Goal: Navigation & Orientation: Find specific page/section

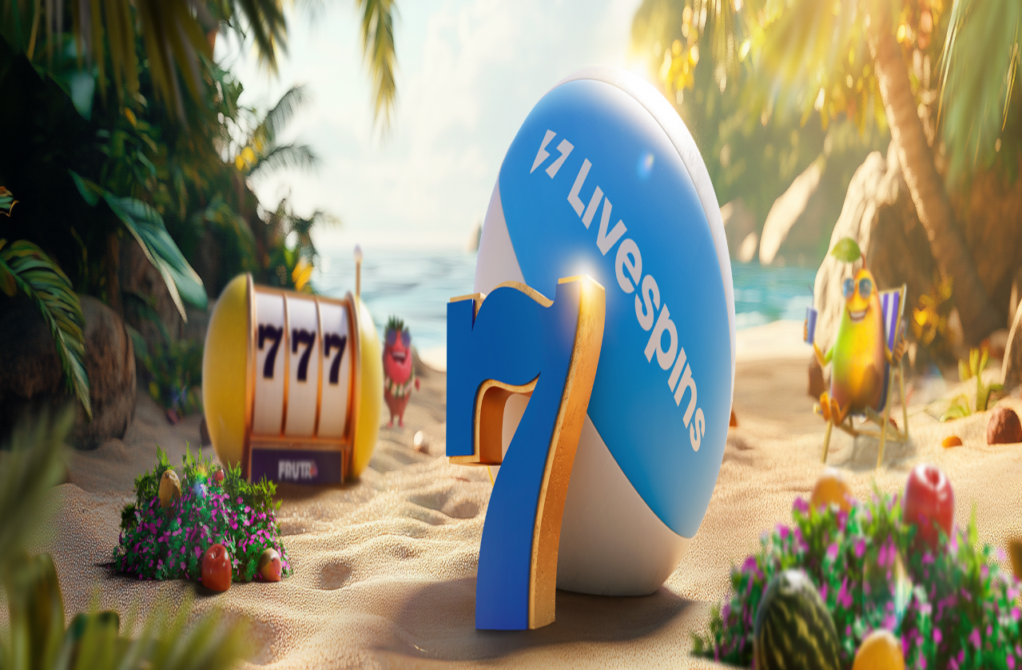
click at [91, 64] on span "Kirjaudu" at bounding box center [110, 58] width 39 height 12
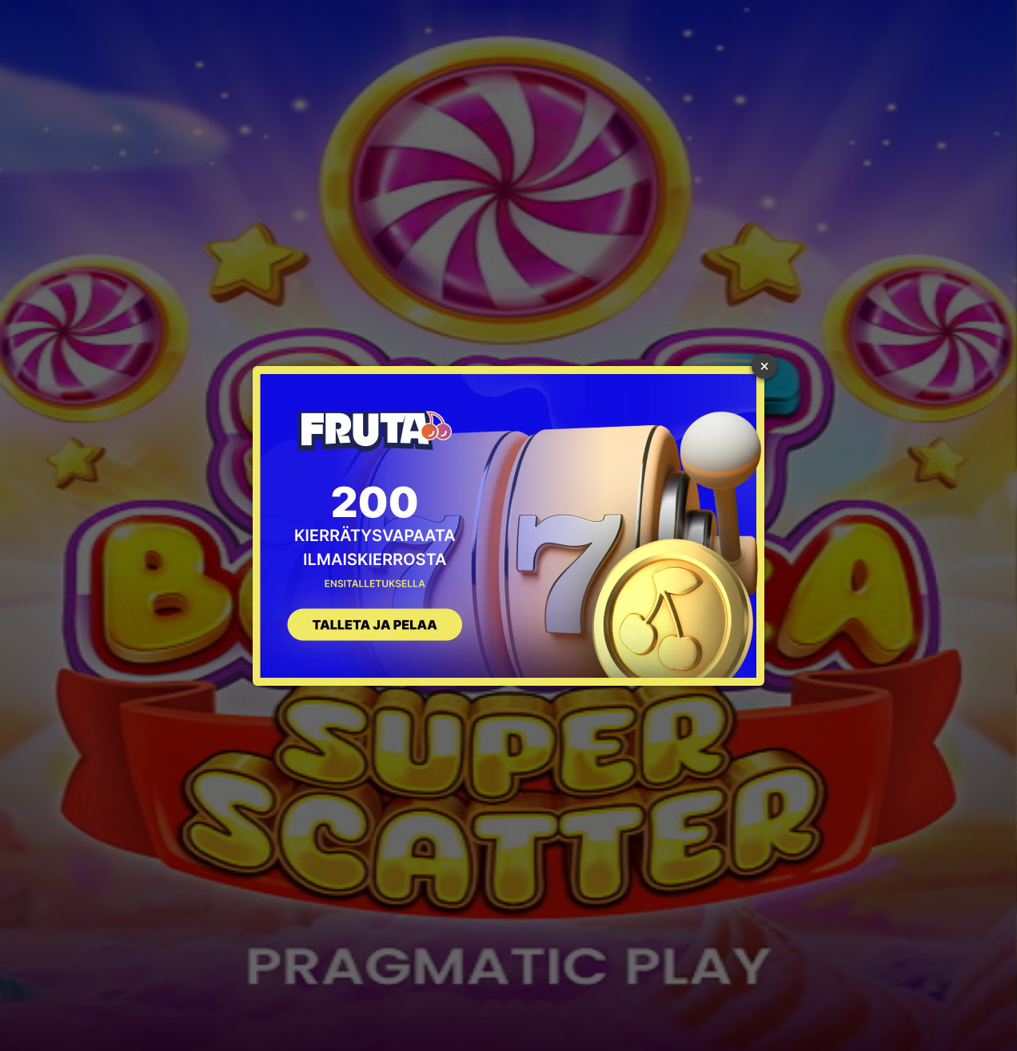
click at [768, 372] on link "×" at bounding box center [764, 366] width 26 height 26
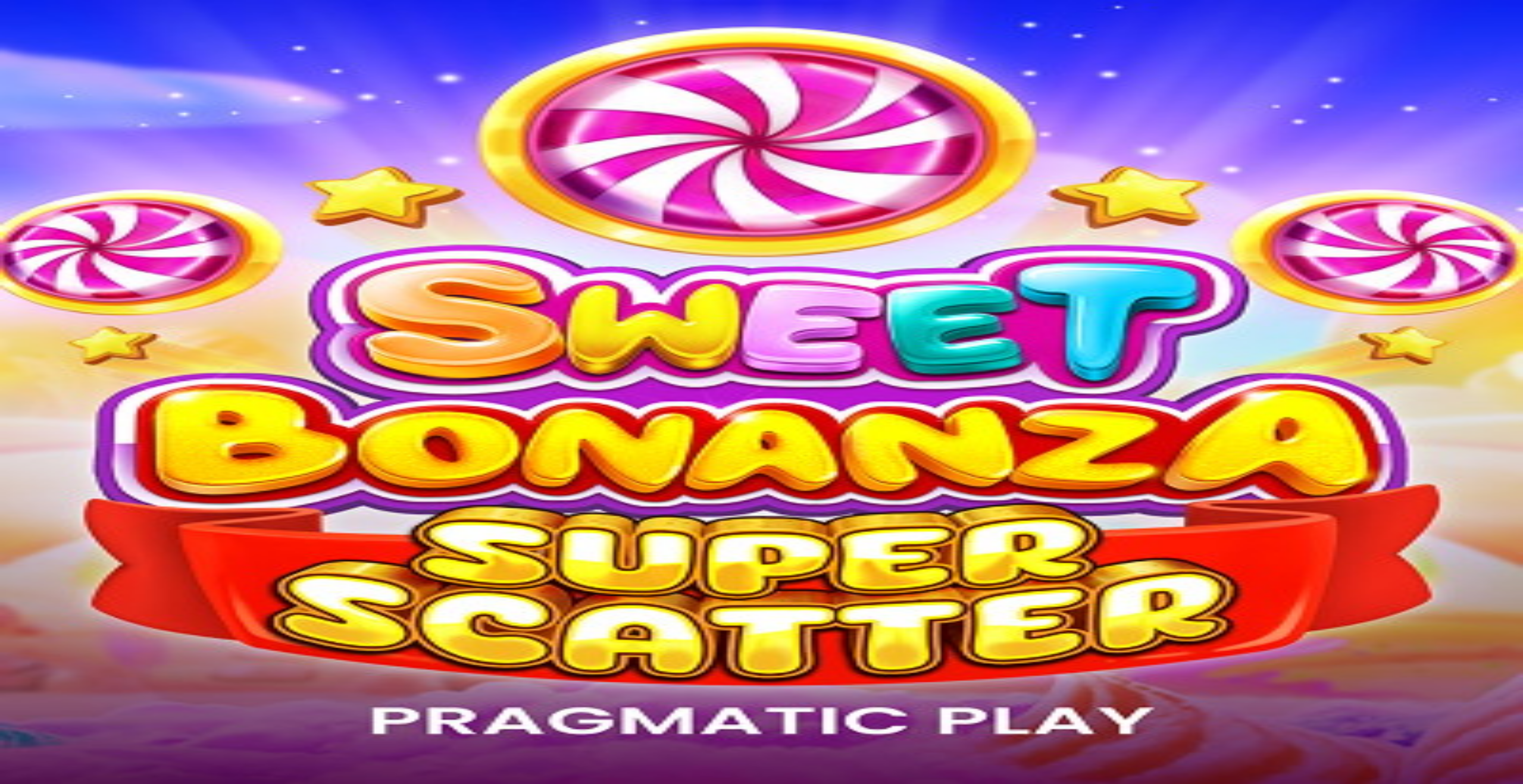
click at [504, 173] on div at bounding box center [761, 173] width 1514 height 0
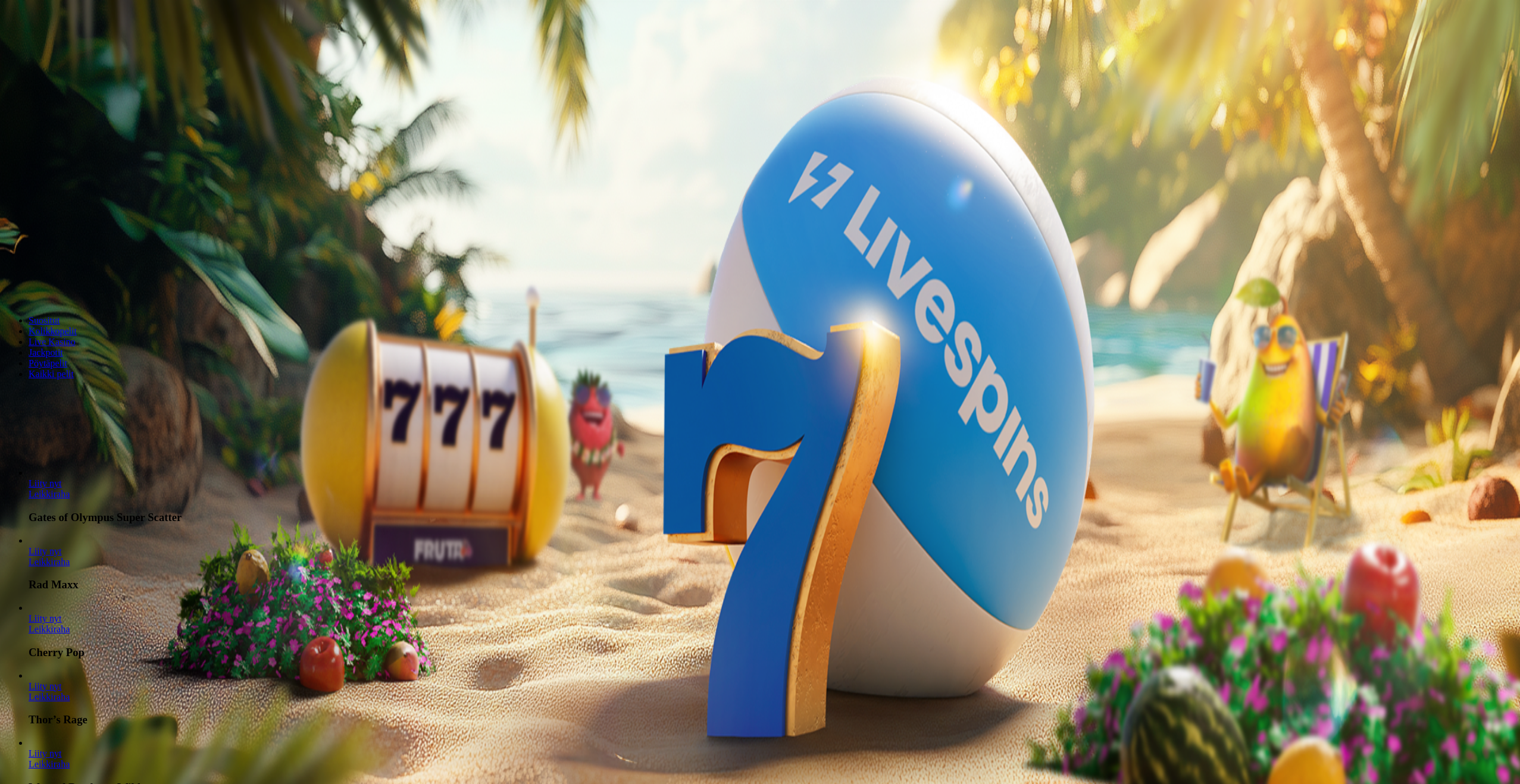
click at [81, 48] on span "Kirjaudu" at bounding box center [82, 43] width 29 height 9
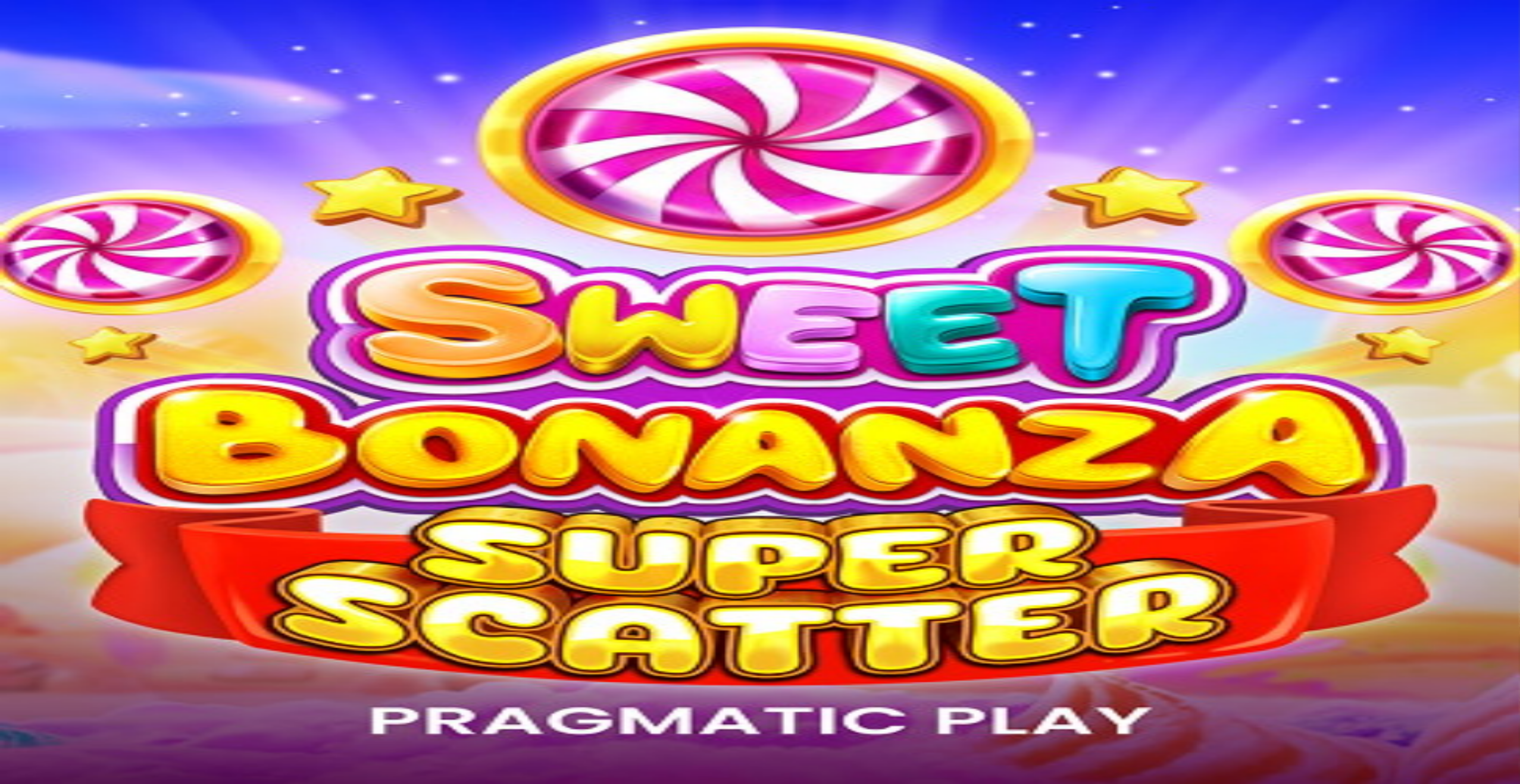
click at [76, 80] on span "Live Kasino" at bounding box center [51, 75] width 47 height 10
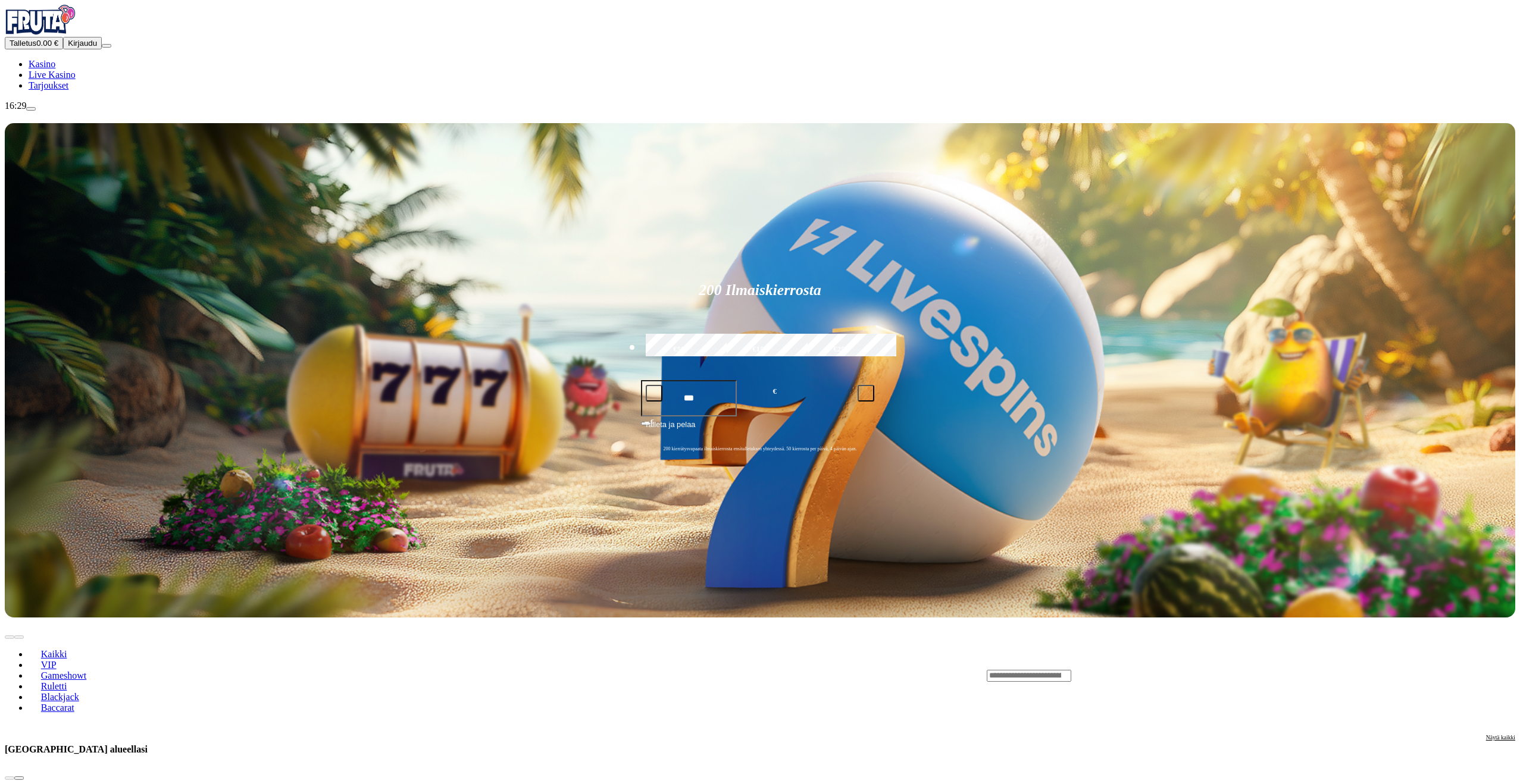
click at [67, 91] on ul "Kasino Live Kasino Tarjoukset" at bounding box center [760, 74] width 1511 height 32
click at [69, 90] on span "Tarjoukset" at bounding box center [48, 86] width 40 height 10
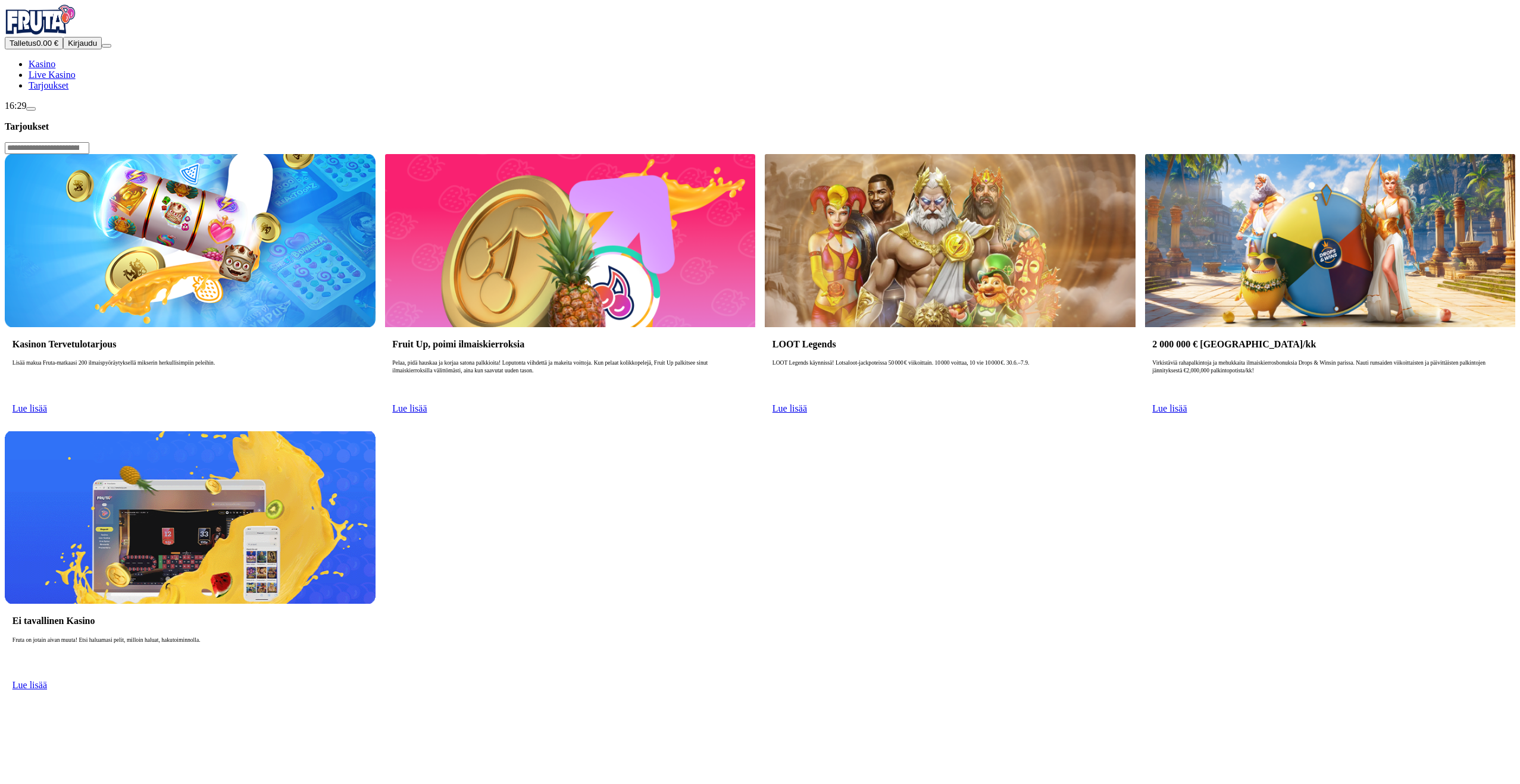
click at [55, 69] on span "Kasino" at bounding box center [42, 64] width 27 height 10
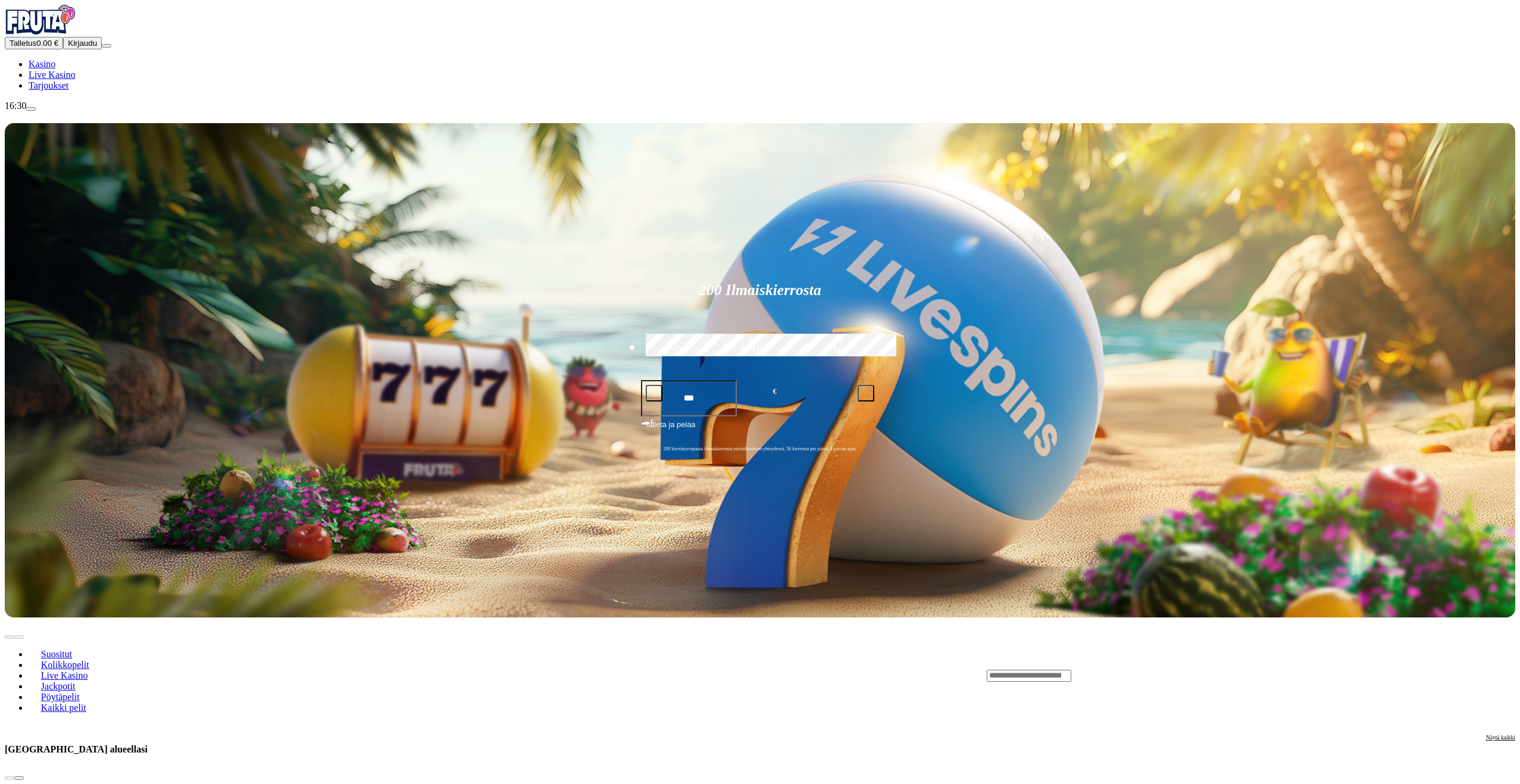
click at [72, 49] on button "Kirjaudu" at bounding box center [83, 43] width 39 height 13
